Goal: Transaction & Acquisition: Purchase product/service

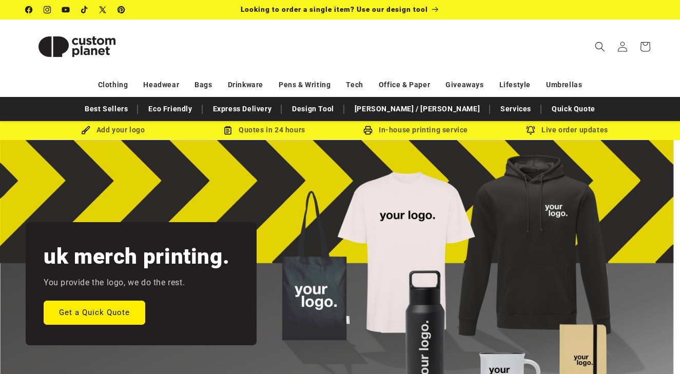
scroll to position [3, 0]
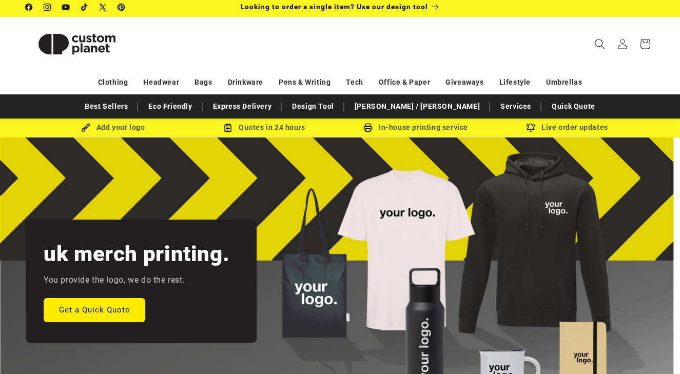
click at [599, 41] on icon "Search" at bounding box center [599, 43] width 11 height 11
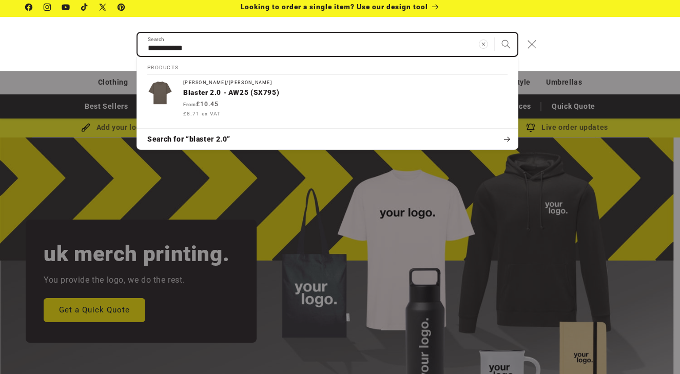
type input "**********"
click at [506, 44] on button "Search" at bounding box center [506, 44] width 23 height 23
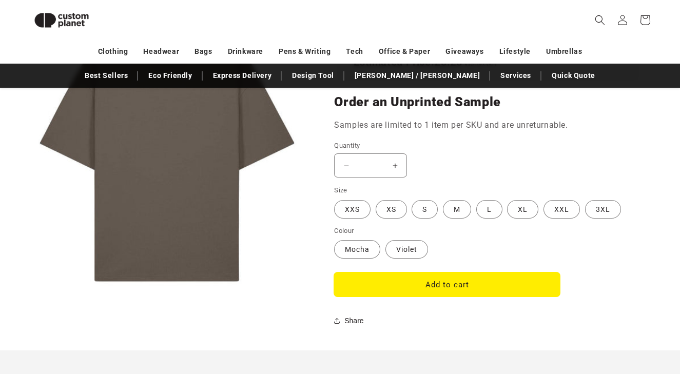
scroll to position [776, 0]
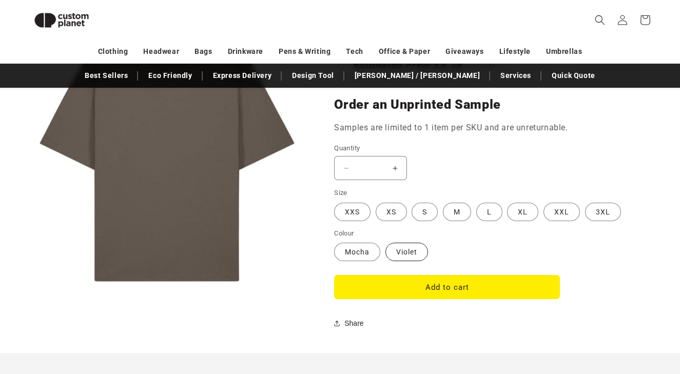
click at [403, 247] on label "[PERSON_NAME] sold out or unavailable" at bounding box center [406, 252] width 43 height 18
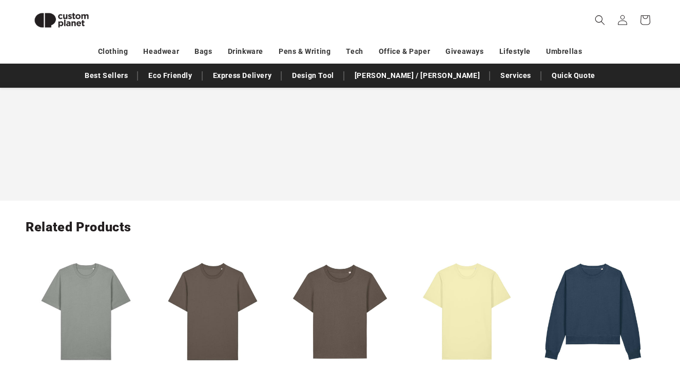
scroll to position [1042, 0]
